Goal: Task Accomplishment & Management: Use online tool/utility

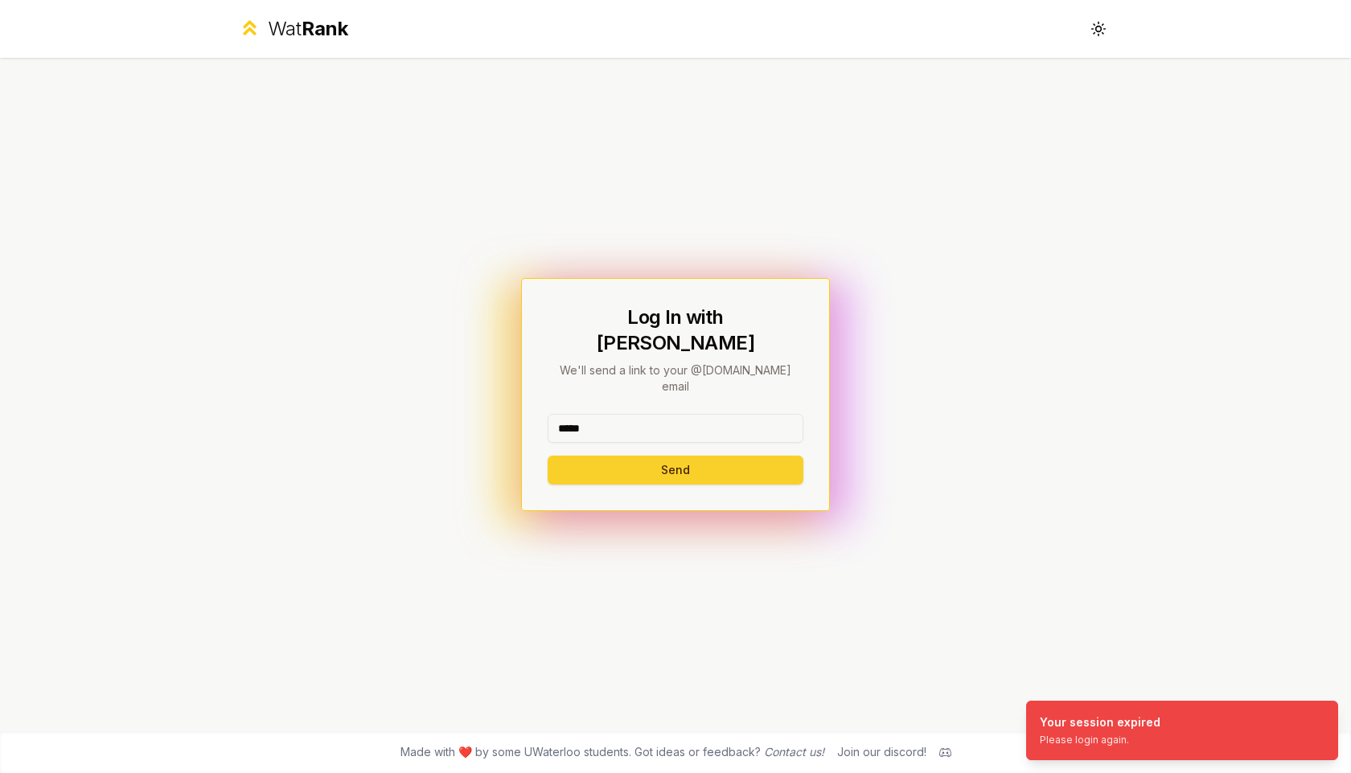
type input "*****"
click at [585, 456] on button "Send" at bounding box center [676, 470] width 256 height 29
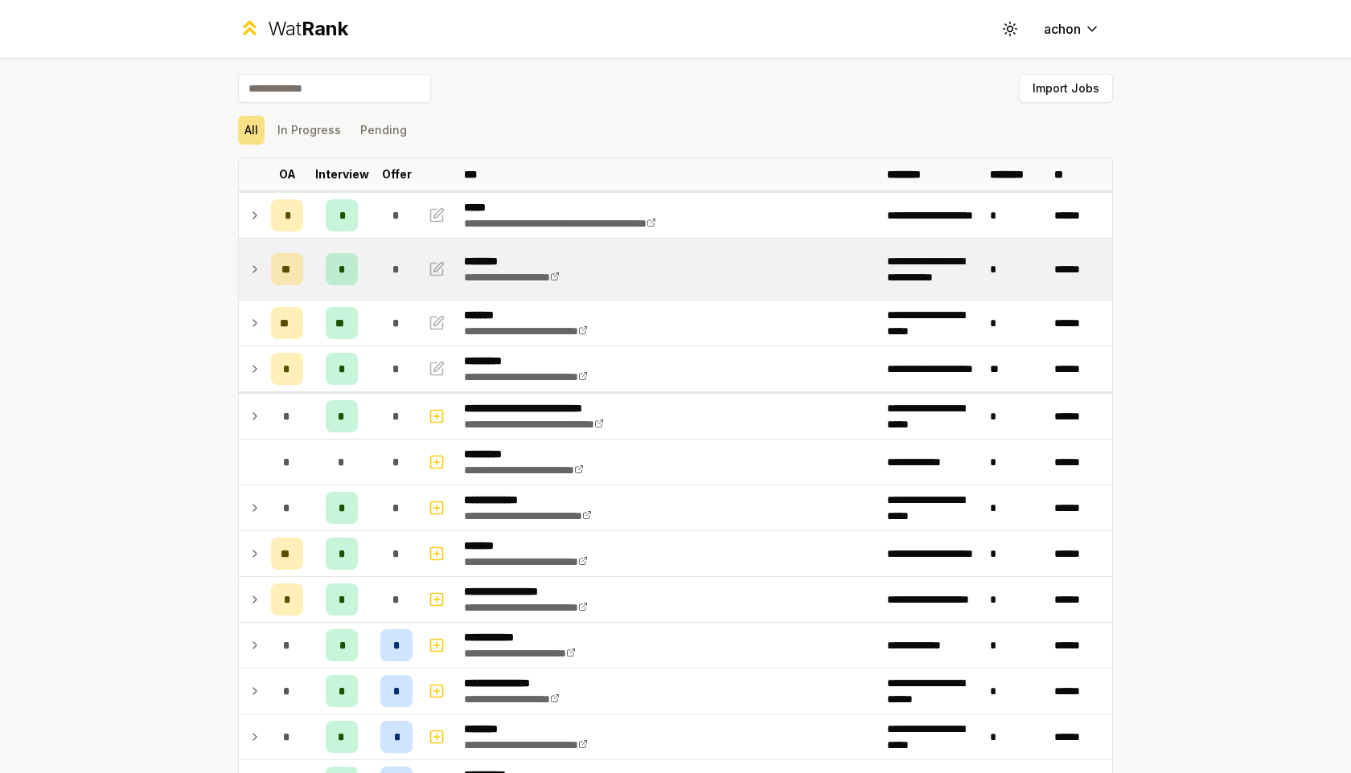
click at [247, 270] on td at bounding box center [252, 269] width 26 height 61
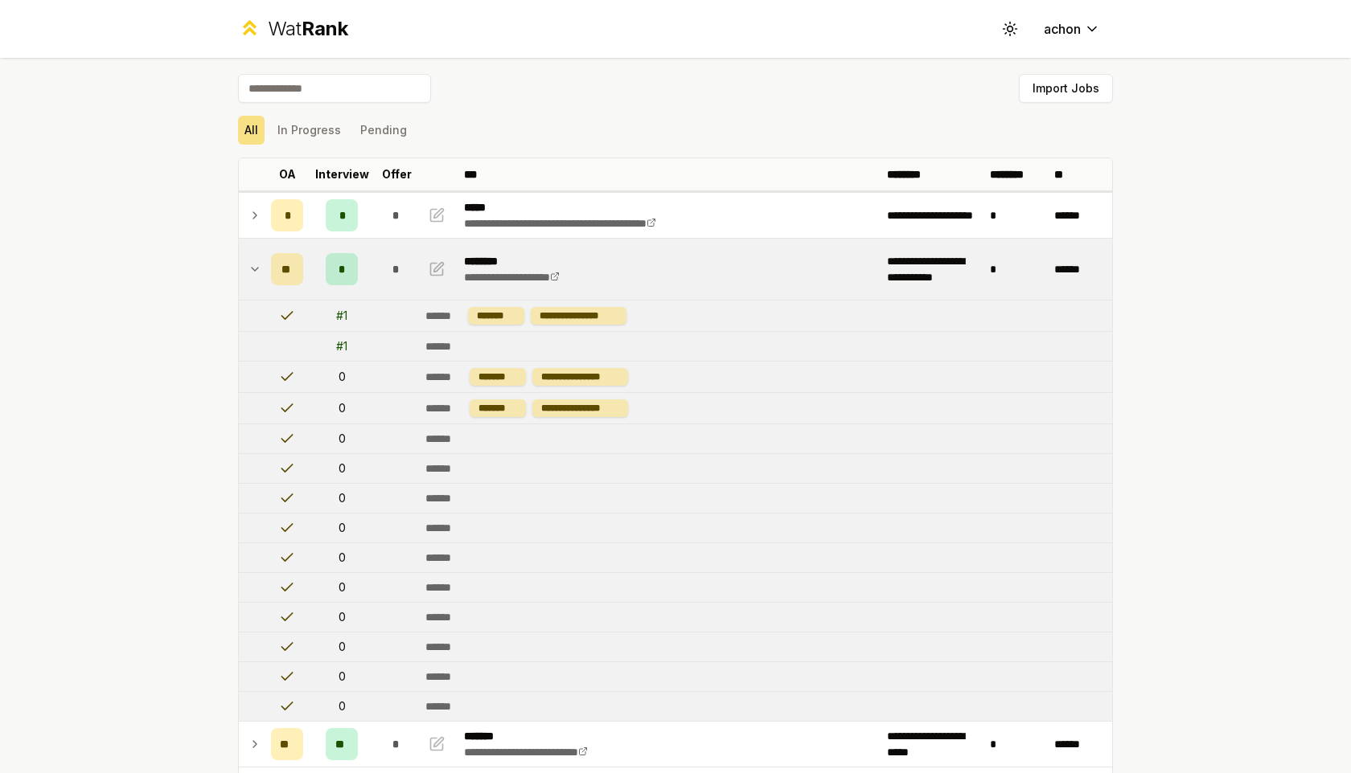
click at [247, 269] on td at bounding box center [252, 269] width 26 height 61
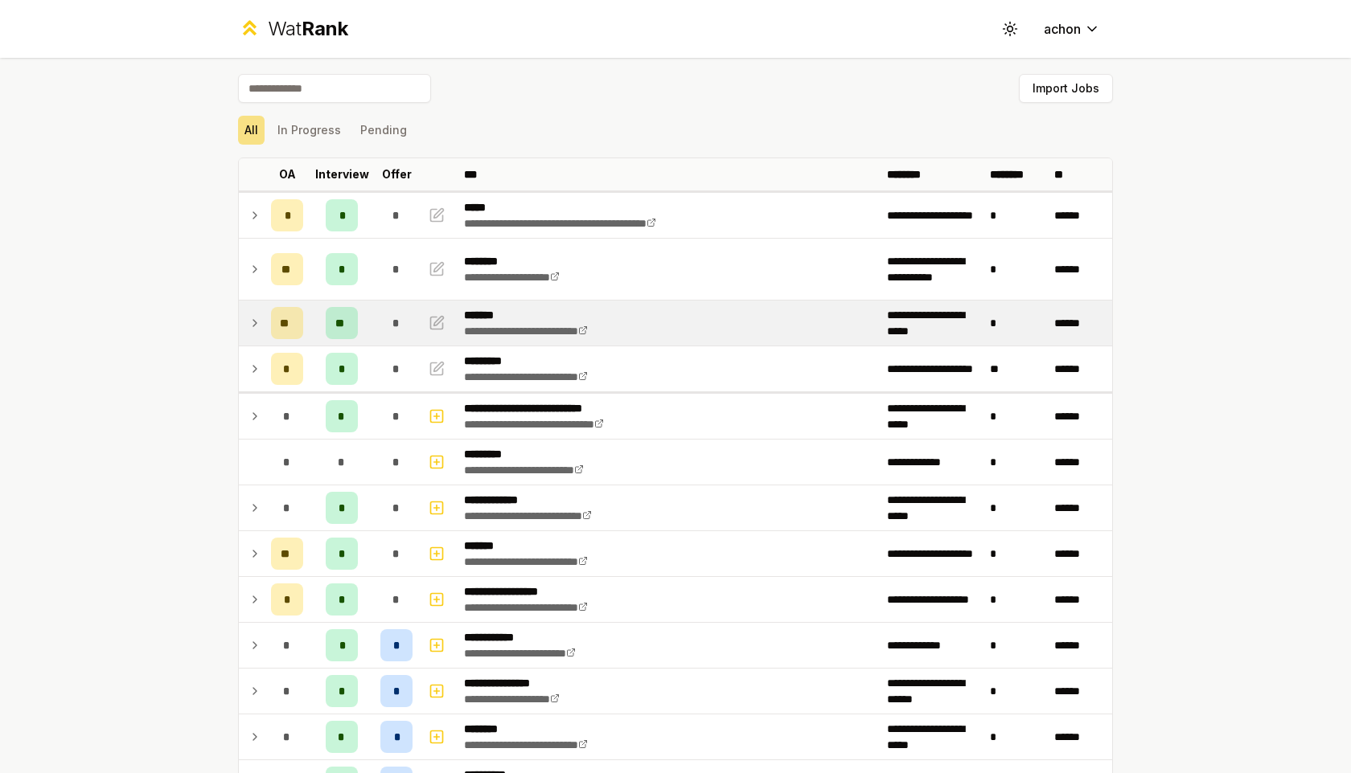
click at [250, 322] on icon at bounding box center [254, 323] width 13 height 19
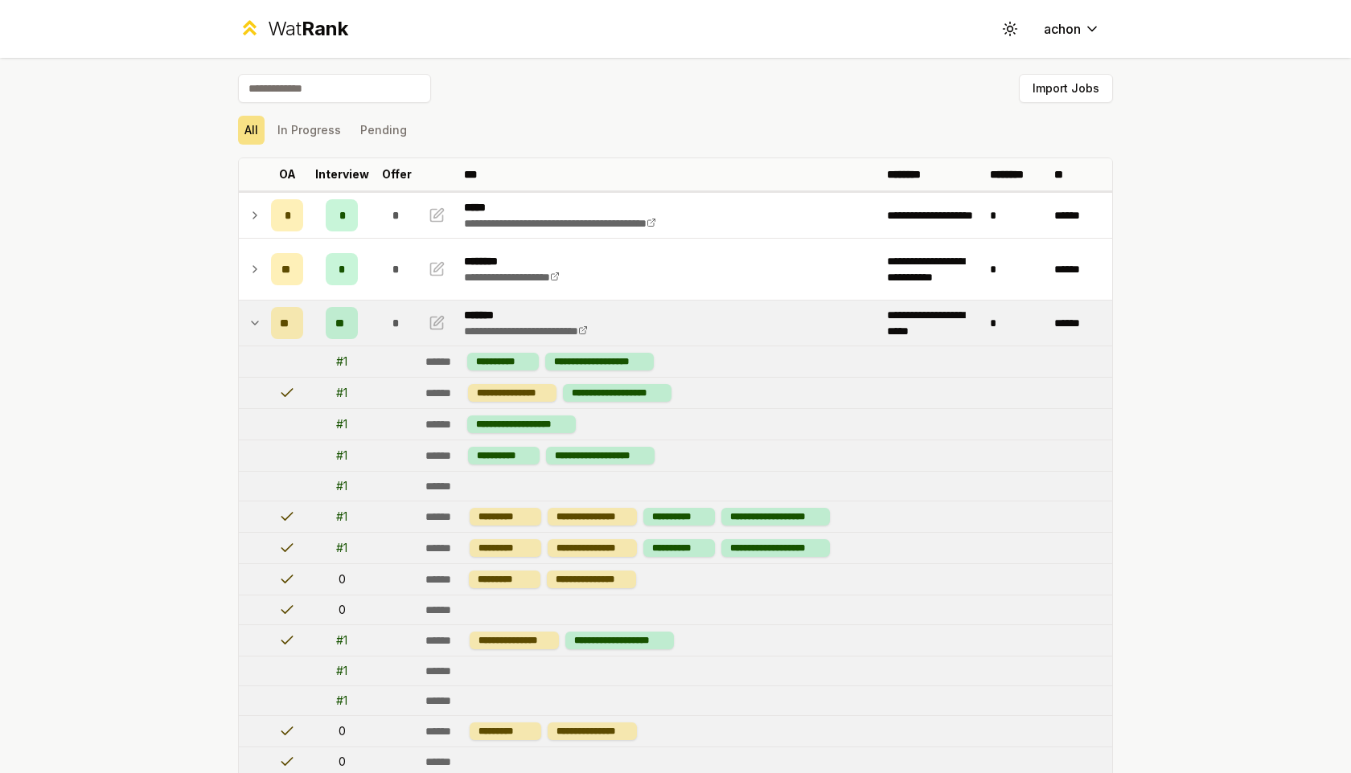
click at [250, 322] on icon at bounding box center [254, 323] width 13 height 19
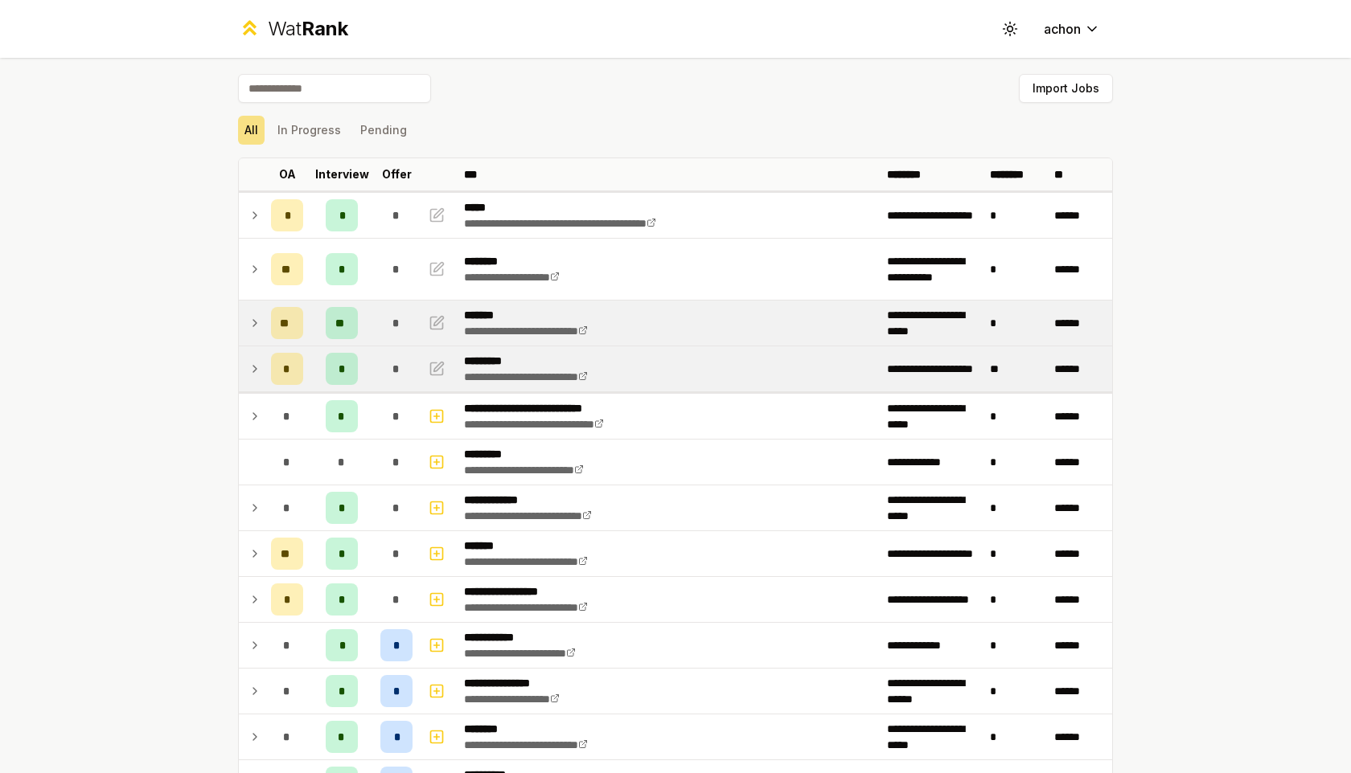
click at [253, 380] on td at bounding box center [252, 369] width 26 height 45
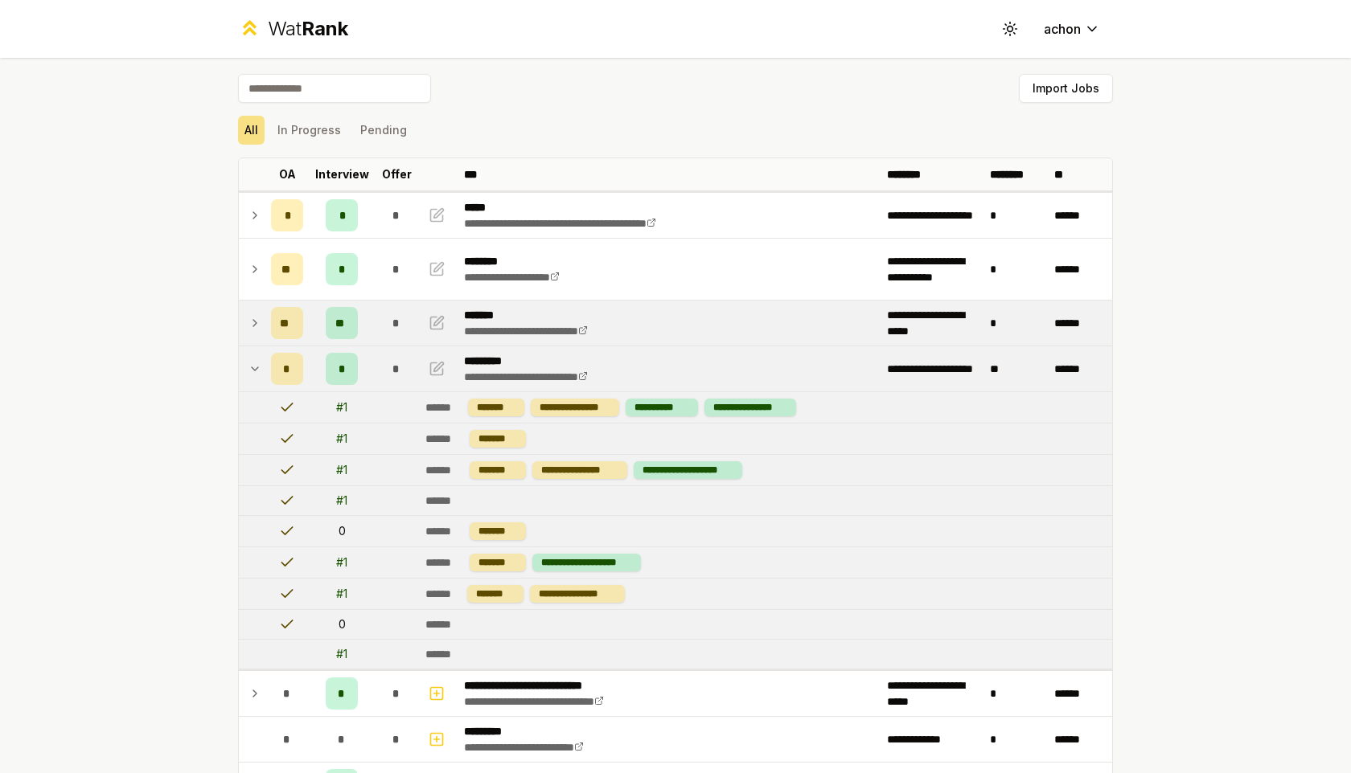
click at [254, 371] on icon at bounding box center [254, 368] width 13 height 19
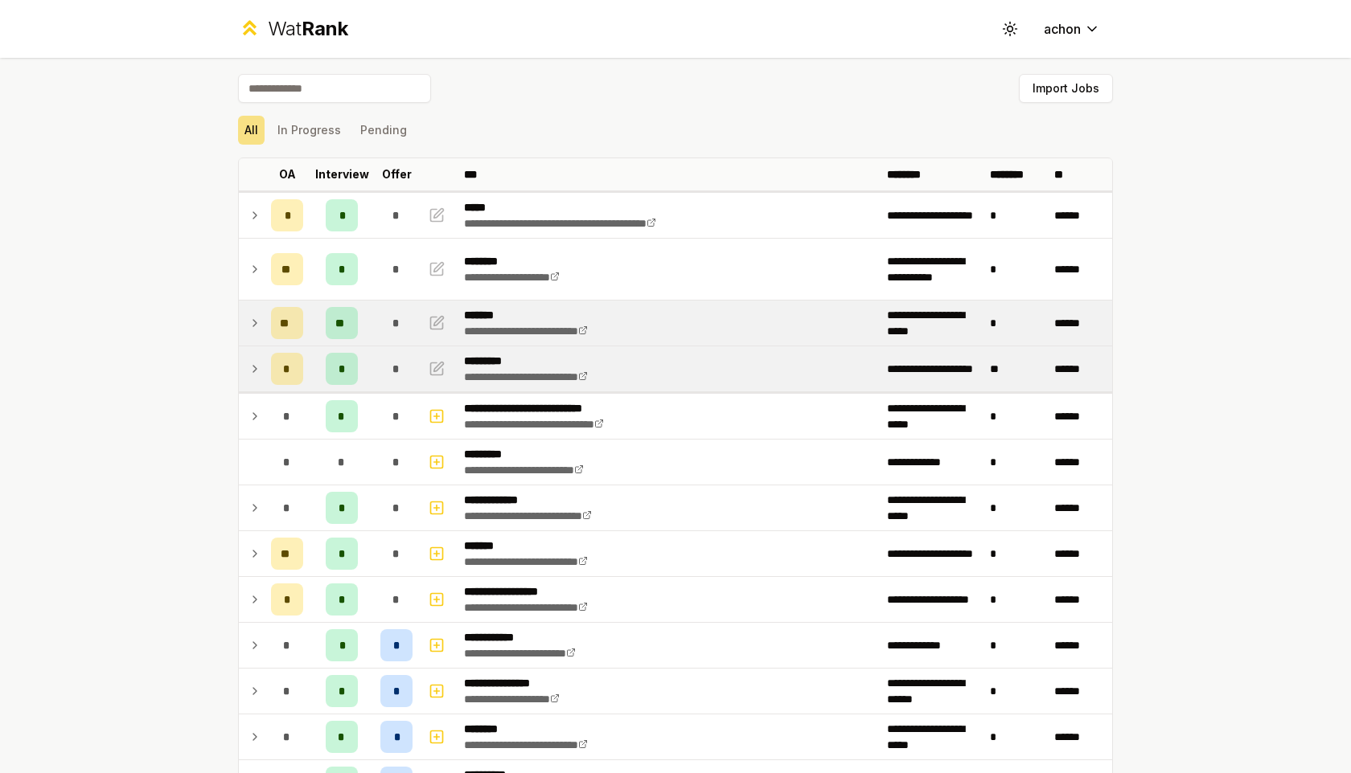
click at [250, 371] on icon at bounding box center [254, 368] width 13 height 19
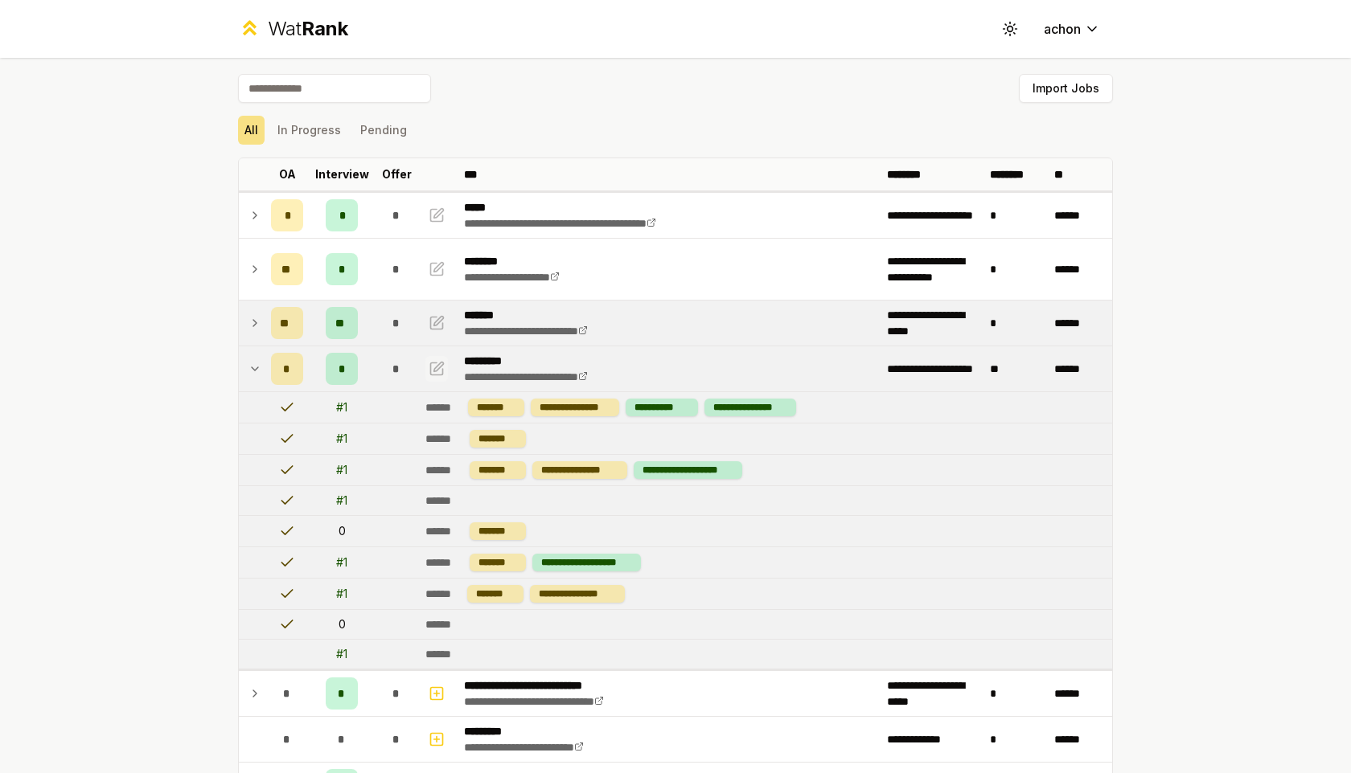
click at [444, 370] on icon "button" at bounding box center [437, 368] width 16 height 19
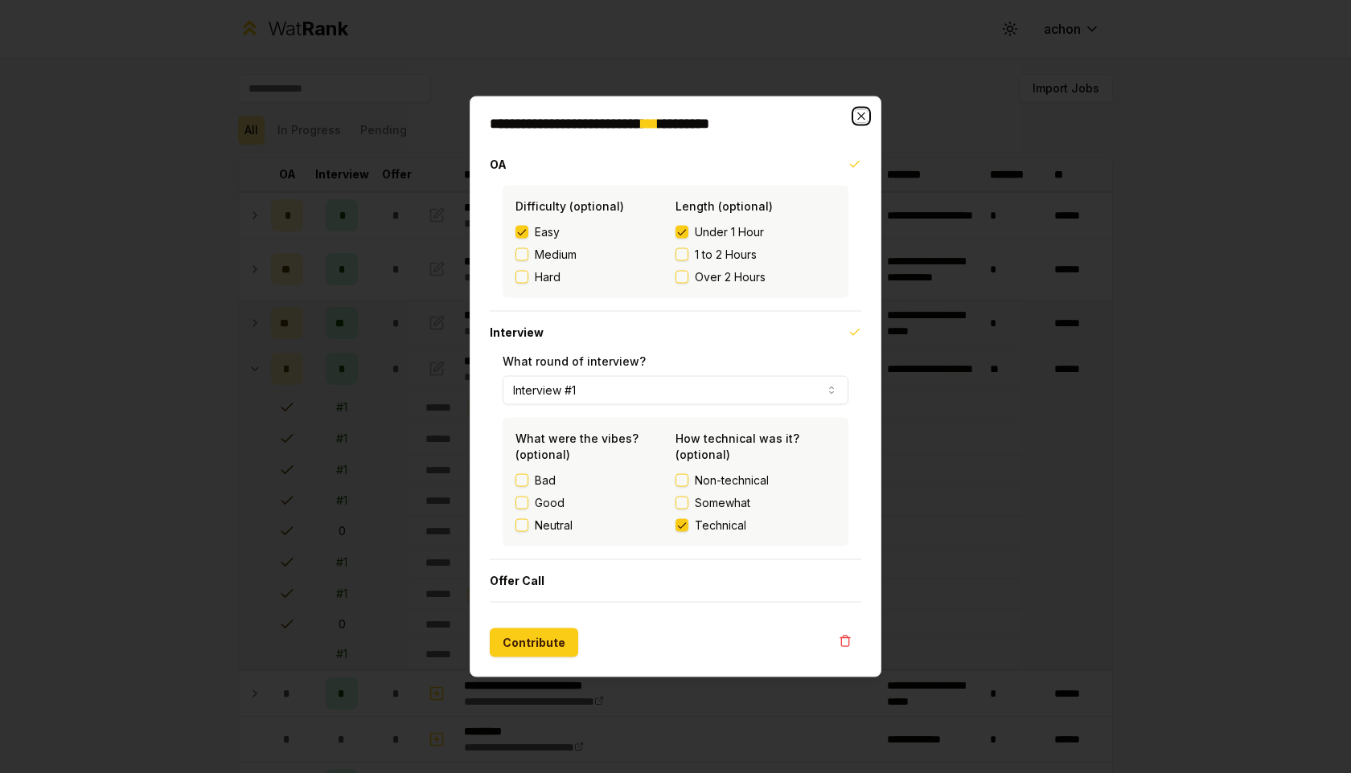
click at [863, 111] on icon "button" at bounding box center [861, 116] width 13 height 13
